Goal: Find specific page/section: Find specific page/section

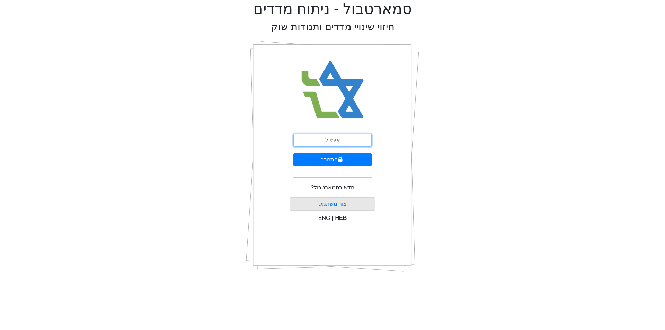
click at [325, 145] on input "email" at bounding box center [332, 140] width 78 height 13
type input "Gilofir@proxima.co.il"
click at [332, 159] on button "התחבר" at bounding box center [332, 159] width 78 height 13
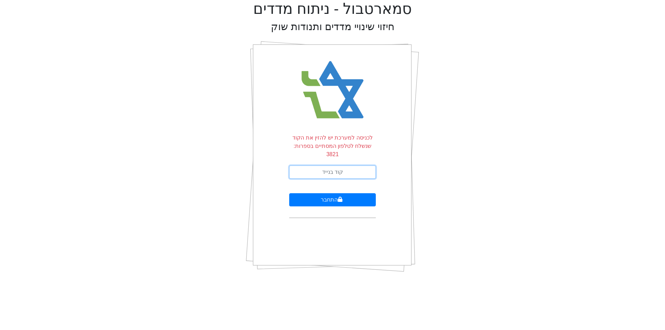
click at [332, 165] on input "text" at bounding box center [332, 171] width 87 height 13
type input "640930"
click at [335, 194] on button "התחבר" at bounding box center [332, 199] width 87 height 13
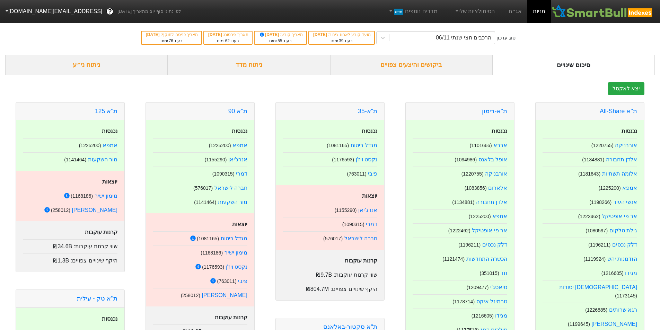
click at [394, 62] on div "ביקושים והיצעים צפויים" at bounding box center [411, 65] width 162 height 20
